Goal: Task Accomplishment & Management: Complete application form

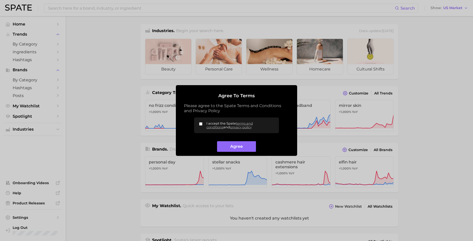
click at [197, 120] on label "I accept the Spate terms and conditions and privacy policy" at bounding box center [236, 125] width 85 height 16
click at [199, 122] on input "I accept the Spate terms and conditions and privacy policy" at bounding box center [200, 123] width 3 height 3
click at [199, 122] on label "I accept the Spate terms and conditions and privacy policy" at bounding box center [236, 125] width 85 height 16
click at [199, 122] on input "I accept the Spate terms and conditions and privacy policy" at bounding box center [200, 123] width 3 height 3
click at [200, 123] on input "I accept the Spate terms and conditions and privacy policy" at bounding box center [200, 123] width 3 height 3
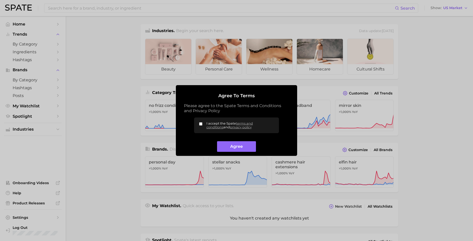
checkbox input "true"
click at [229, 146] on button "Agree" at bounding box center [236, 146] width 39 height 11
